Goal: Task Accomplishment & Management: Use online tool/utility

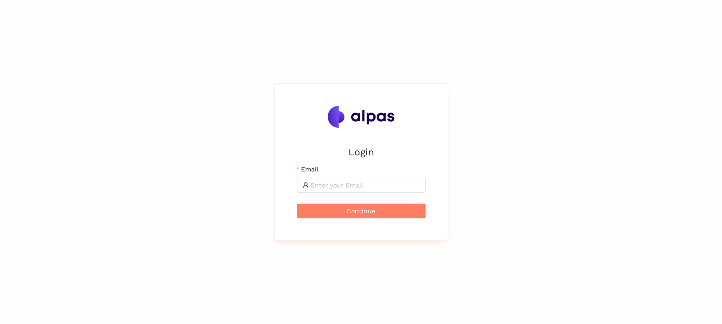
click at [322, 182] on input "Email" at bounding box center [365, 185] width 109 height 10
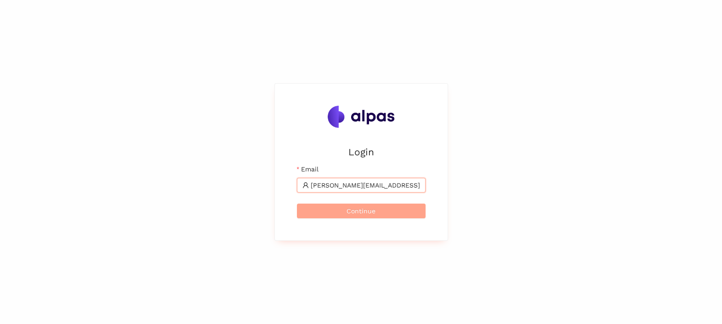
type input "tomas.martinek@brose.com"
click at [357, 212] on span "Continue" at bounding box center [361, 211] width 29 height 10
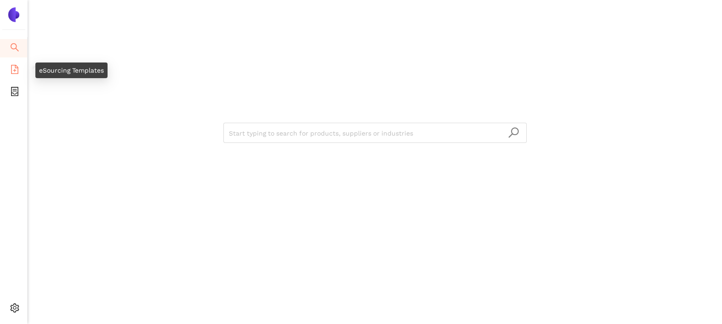
click at [13, 66] on icon "file-add" at bounding box center [14, 69] width 9 height 9
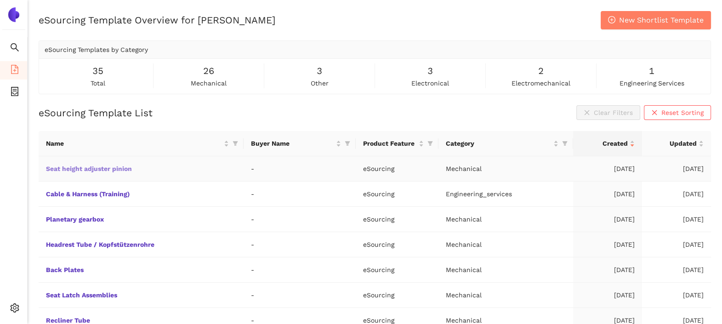
click at [0, 0] on link "Seat height adjuster pinion" at bounding box center [0, 0] width 0 height 0
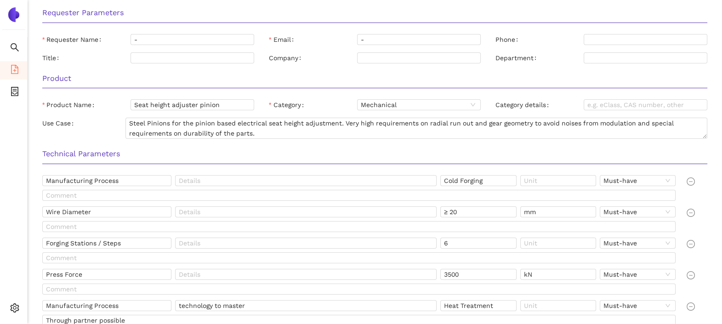
scroll to position [114, 0]
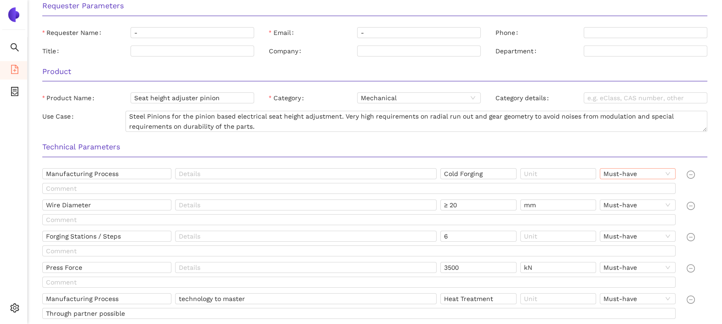
click at [670, 176] on span "Must-have" at bounding box center [638, 174] width 69 height 10
click at [540, 189] on input "text" at bounding box center [359, 188] width 634 height 11
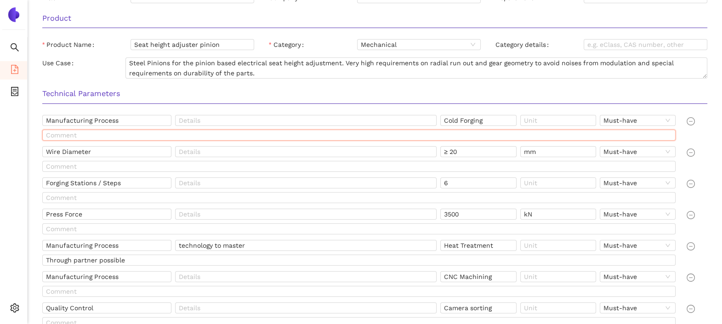
scroll to position [229, 0]
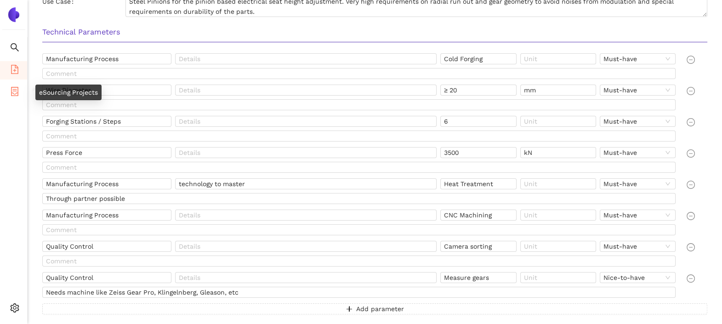
click at [12, 87] on icon "container" at bounding box center [14, 91] width 9 height 9
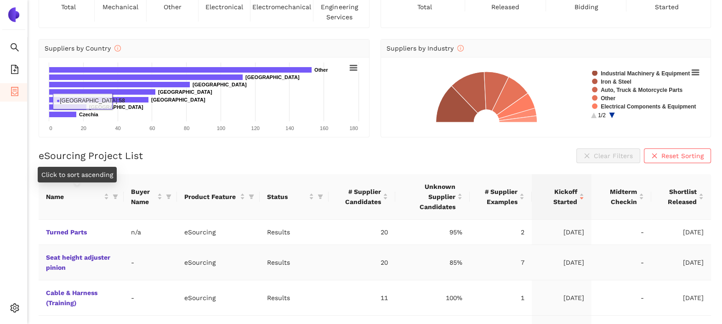
scroll to position [126, 0]
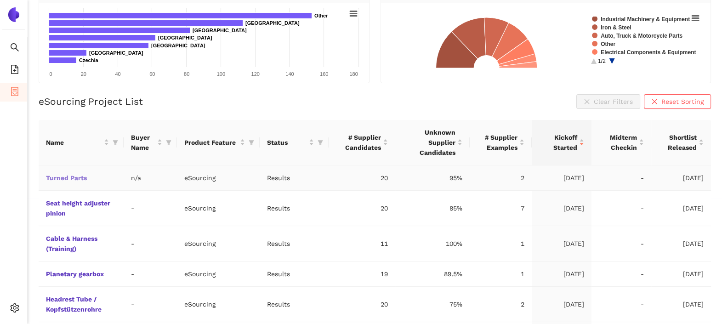
click at [0, 0] on link "Turned Parts" at bounding box center [0, 0] width 0 height 0
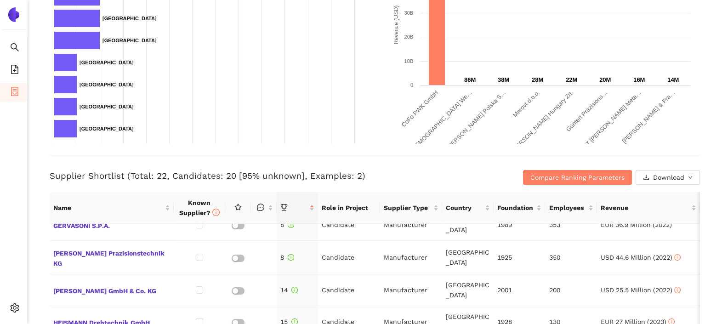
scroll to position [375, 0]
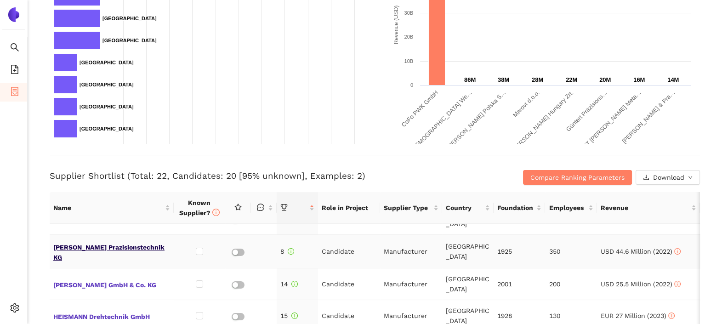
click at [90, 249] on span "[PERSON_NAME] Prazisionstechnik KG" at bounding box center [111, 251] width 117 height 22
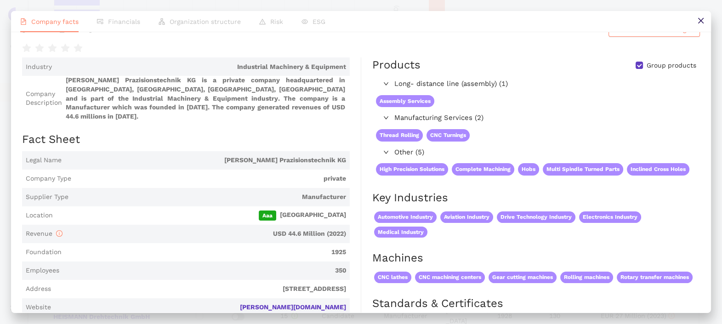
scroll to position [0, 0]
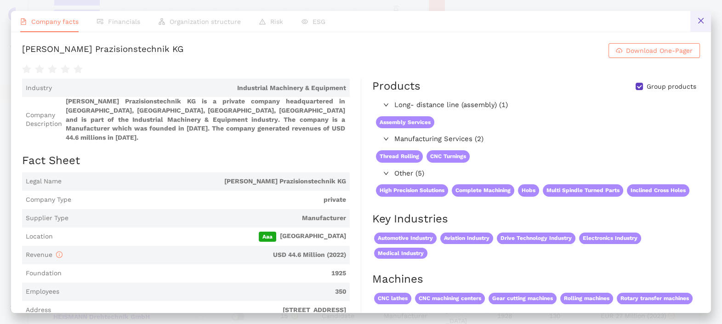
click at [701, 18] on icon "close" at bounding box center [701, 20] width 7 height 7
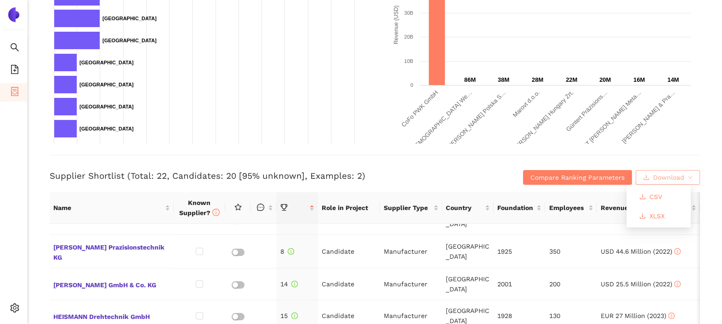
click at [688, 175] on icon "down" at bounding box center [690, 177] width 5 height 5
